Goal: Find specific page/section: Find specific page/section

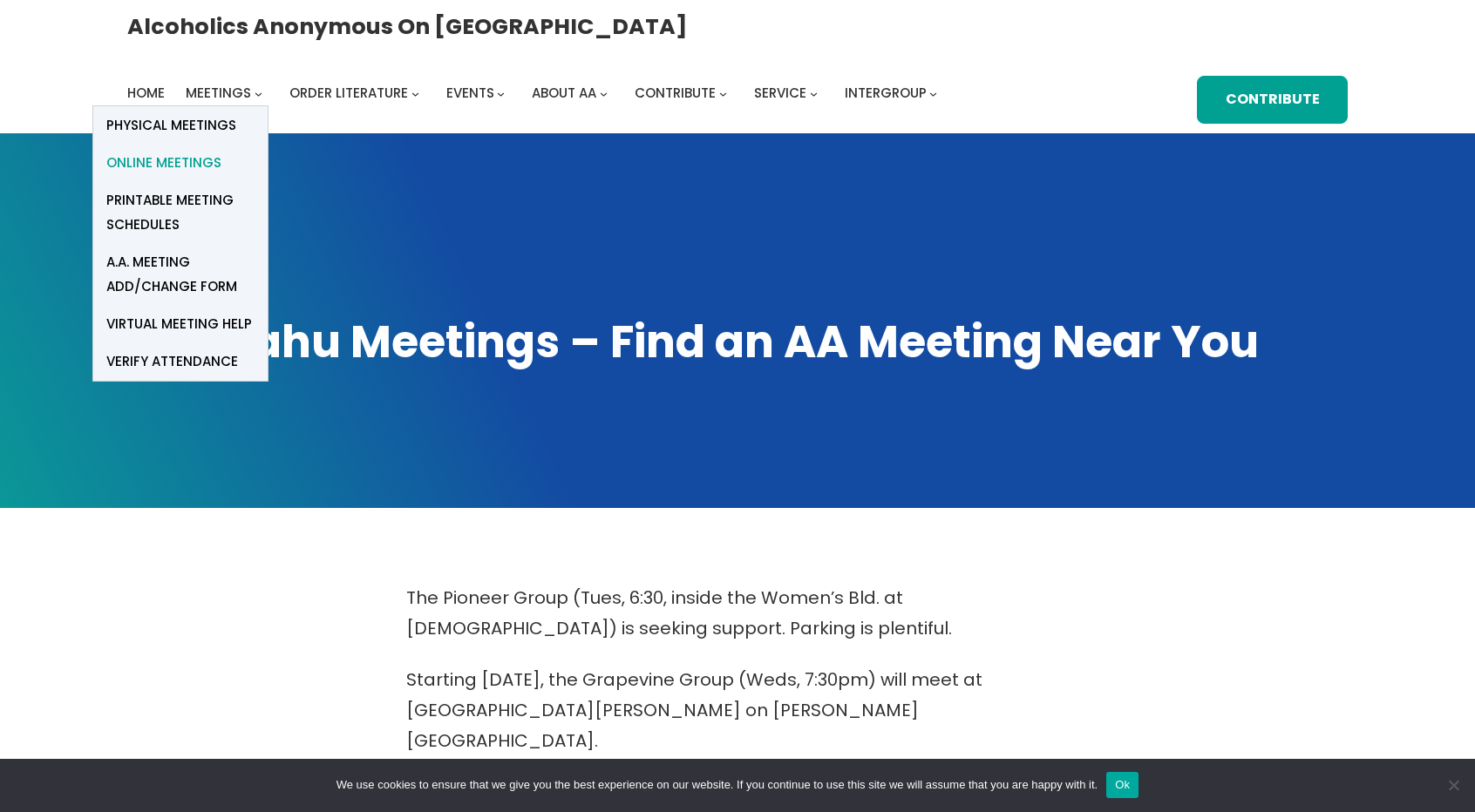
click at [221, 150] on span "Online Meetings" at bounding box center [164, 162] width 115 height 24
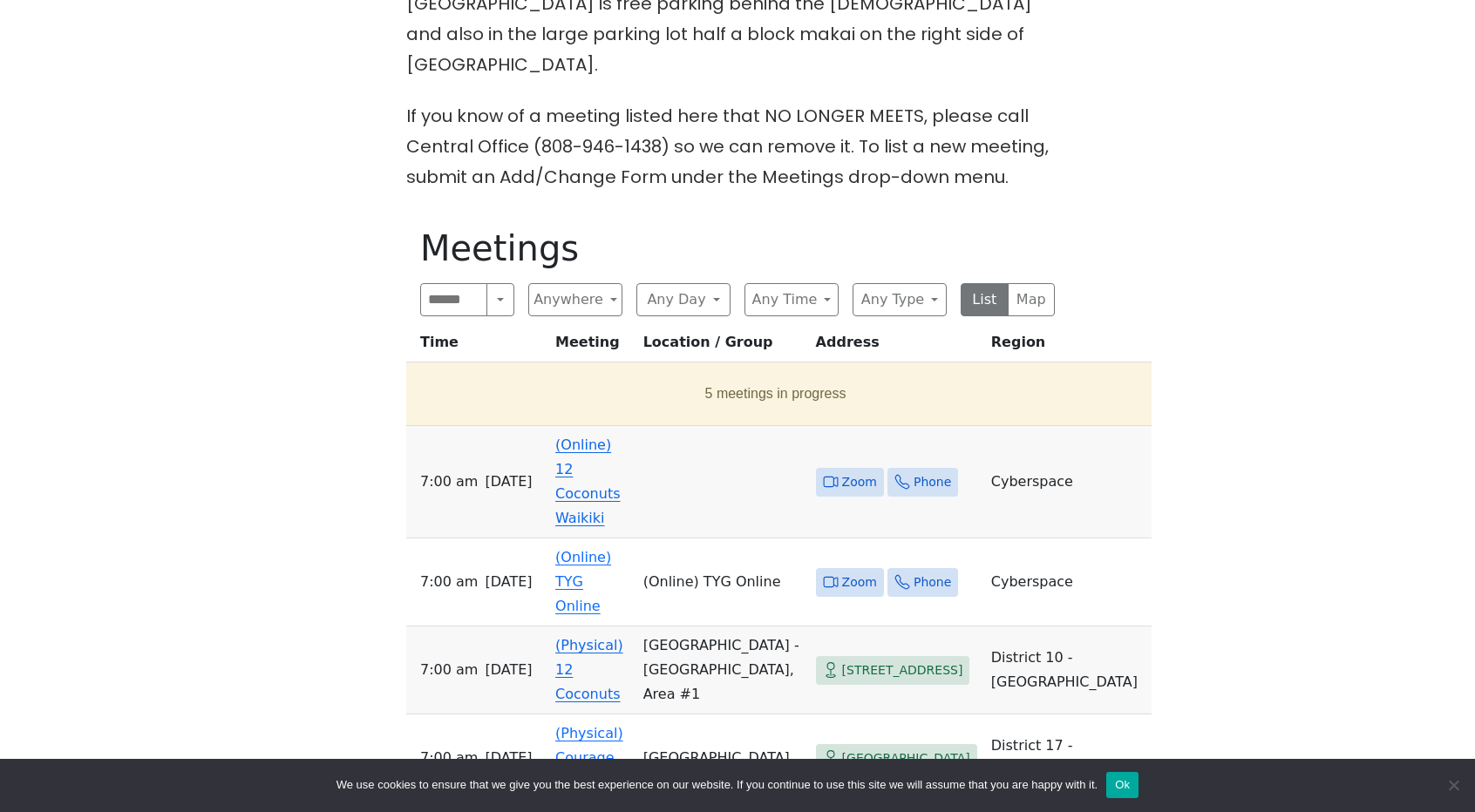
scroll to position [852, 0]
click at [842, 470] on span "Zoom" at bounding box center [860, 480] width 35 height 21
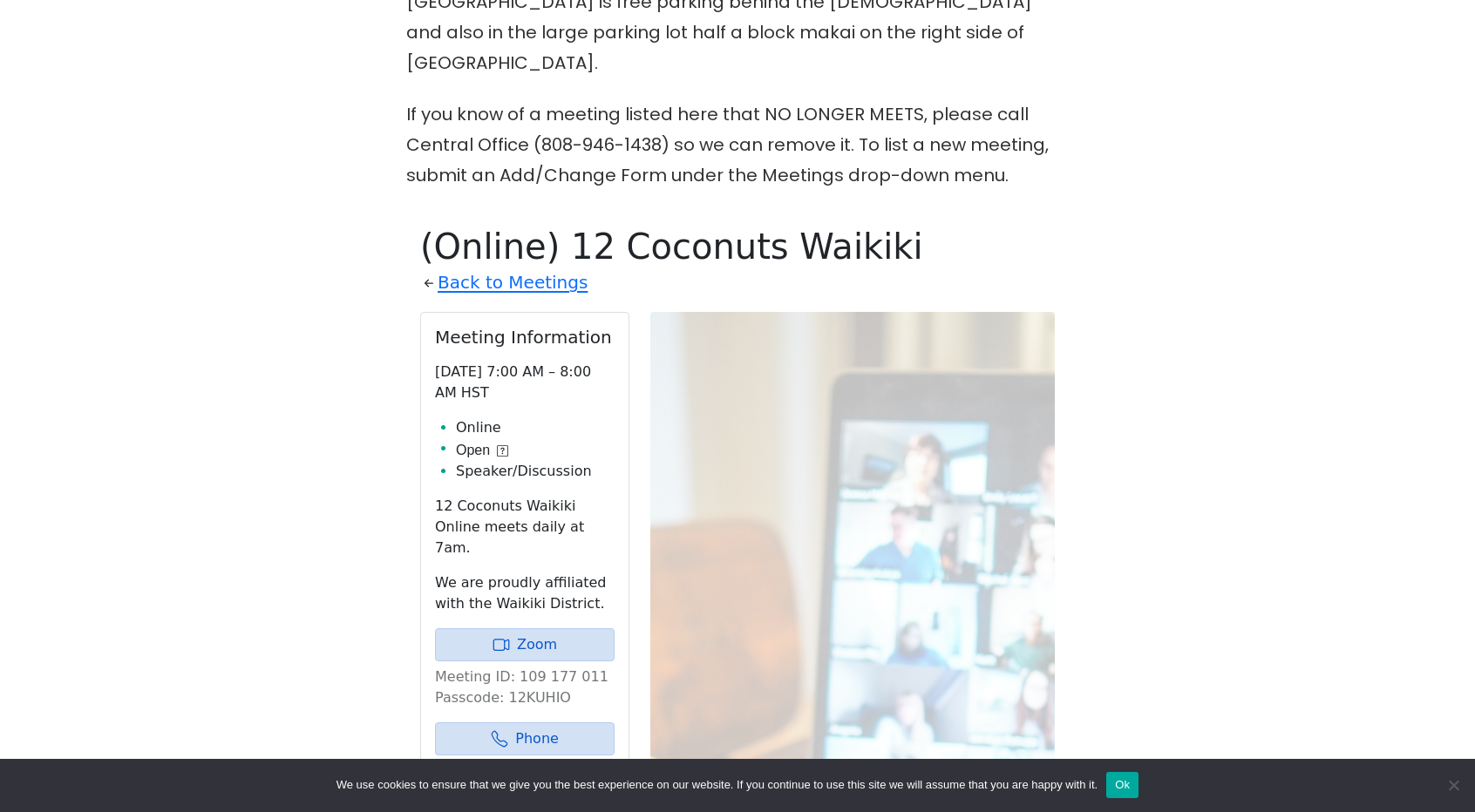
scroll to position [1002, 0]
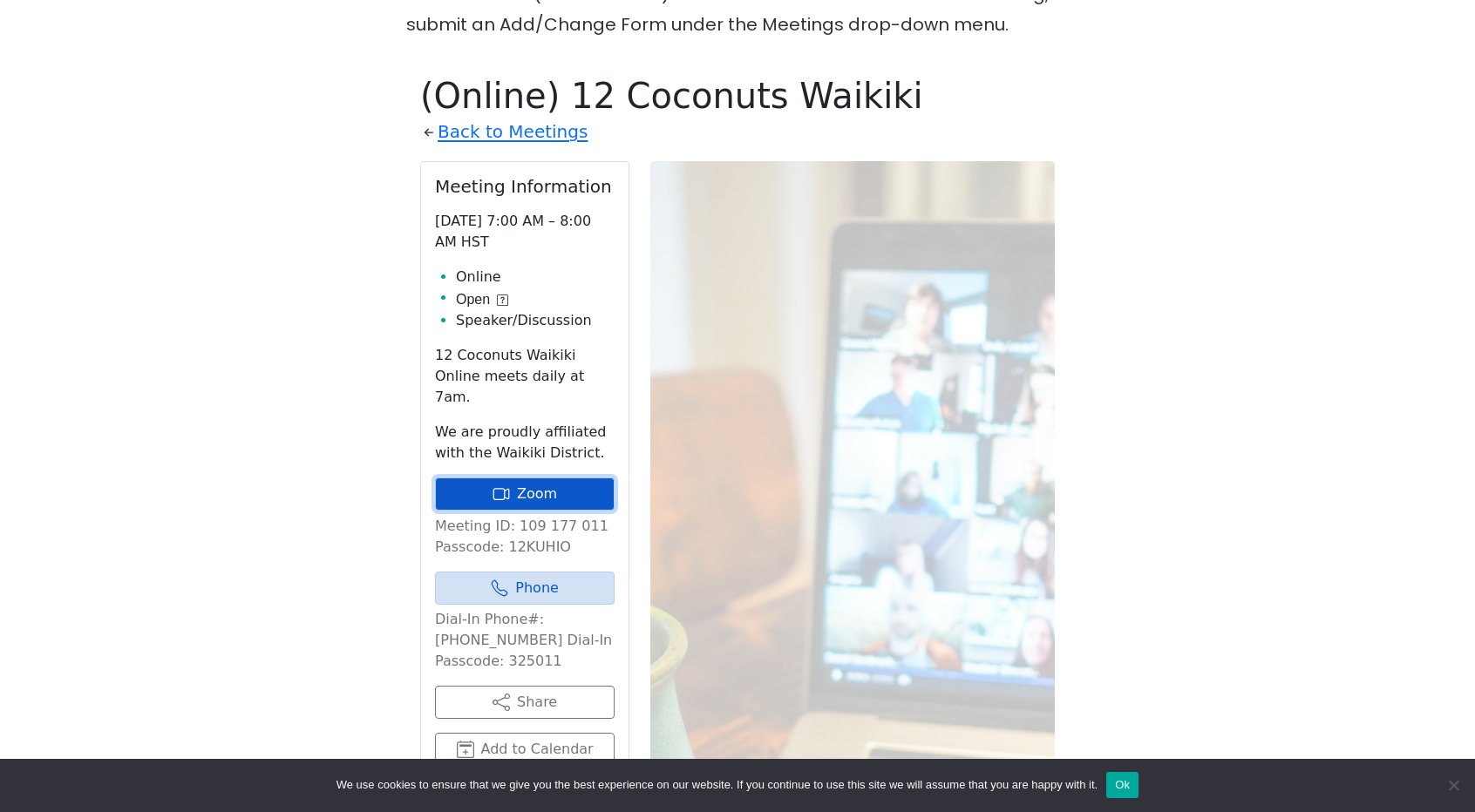
drag, startPoint x: 840, startPoint y: 400, endPoint x: 541, endPoint y: 417, distance: 299.5
click at [541, 477] on link "Zoom" at bounding box center [524, 494] width 180 height 33
